Goal: Task Accomplishment & Management: Manage account settings

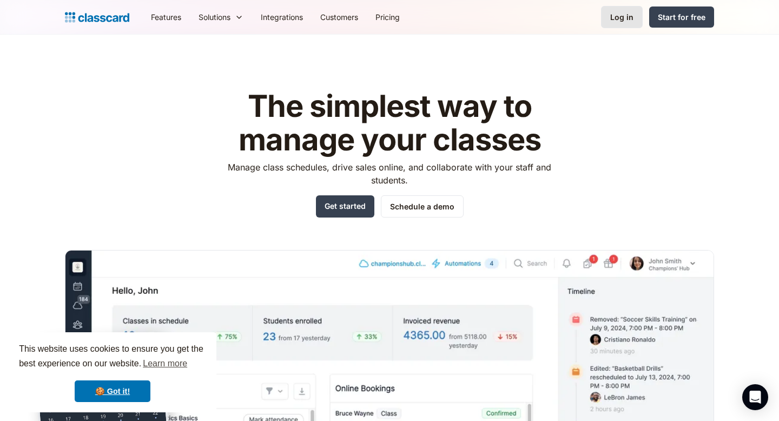
click at [630, 18] on div "Log in" at bounding box center [621, 16] width 23 height 11
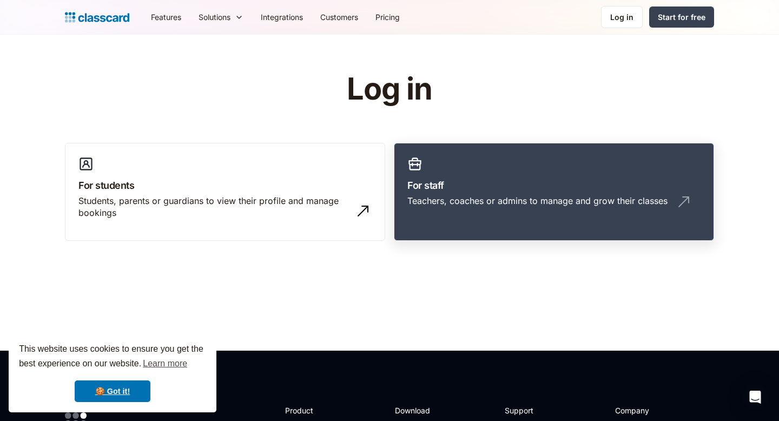
click at [520, 201] on div "Teachers, coaches or admins to manage and grow their classes" at bounding box center [538, 201] width 260 height 12
